Goal: Check status: Check status

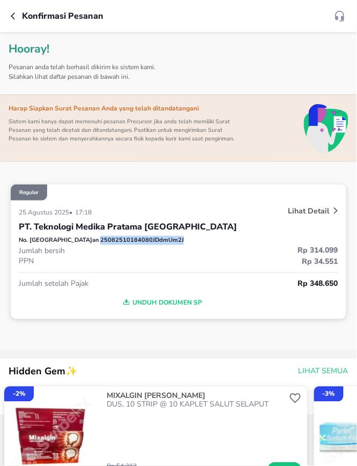
click at [73, 245] on p "No. Pesanan 25082510184080JDdmUm2J" at bounding box center [101, 240] width 165 height 9
click at [16, 11] on button "button" at bounding box center [16, 16] width 11 height 13
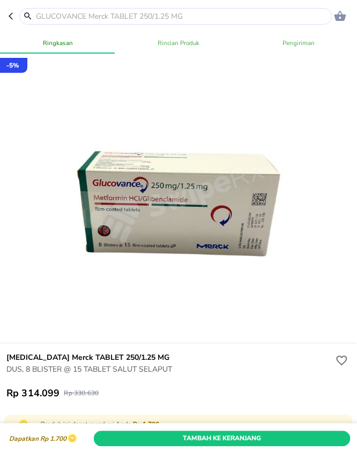
click at [13, 16] on icon "button" at bounding box center [13, 16] width 9 height 9
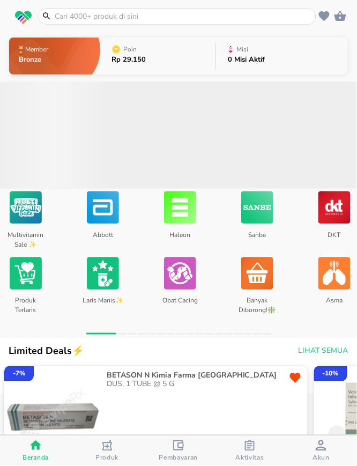
click at [254, 449] on icon "button" at bounding box center [250, 445] width 10 height 11
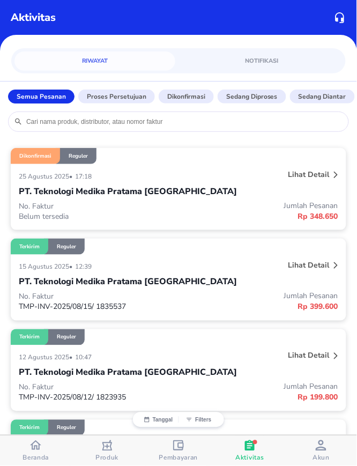
click at [129, 190] on p "PT. Teknologi Medika Pratama [GEOGRAPHIC_DATA]" at bounding box center [128, 191] width 218 height 13
